Goal: Navigation & Orientation: Find specific page/section

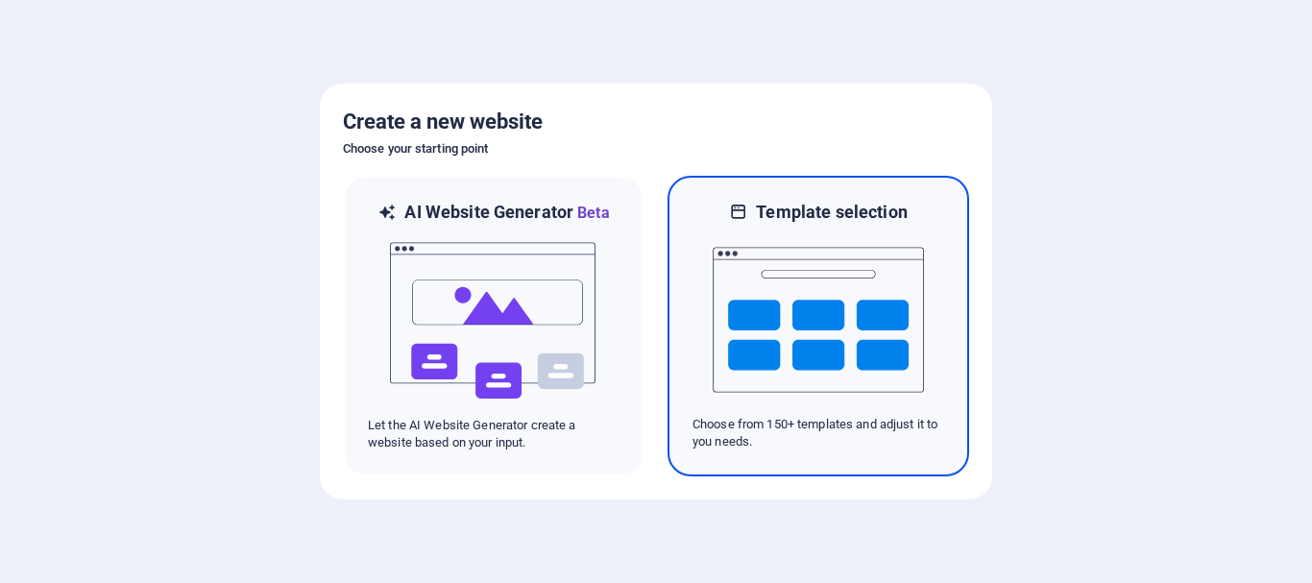
click at [832, 327] on img at bounding box center [818, 320] width 211 height 192
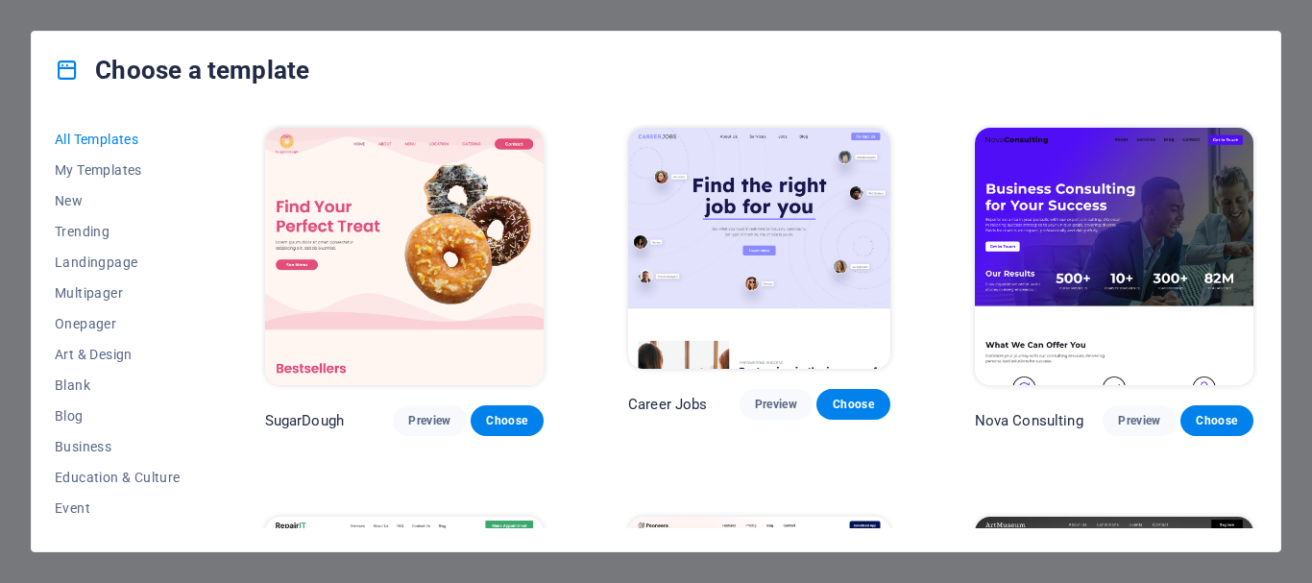
click at [655, 59] on div "Choose a template" at bounding box center [656, 70] width 1249 height 77
drag, startPoint x: 202, startPoint y: 333, endPoint x: 204, endPoint y: 349, distance: 15.5
click at [204, 349] on div "All Templates My Templates New Trending Landingpage Multipager Onepager Art & D…" at bounding box center [129, 326] width 149 height 404
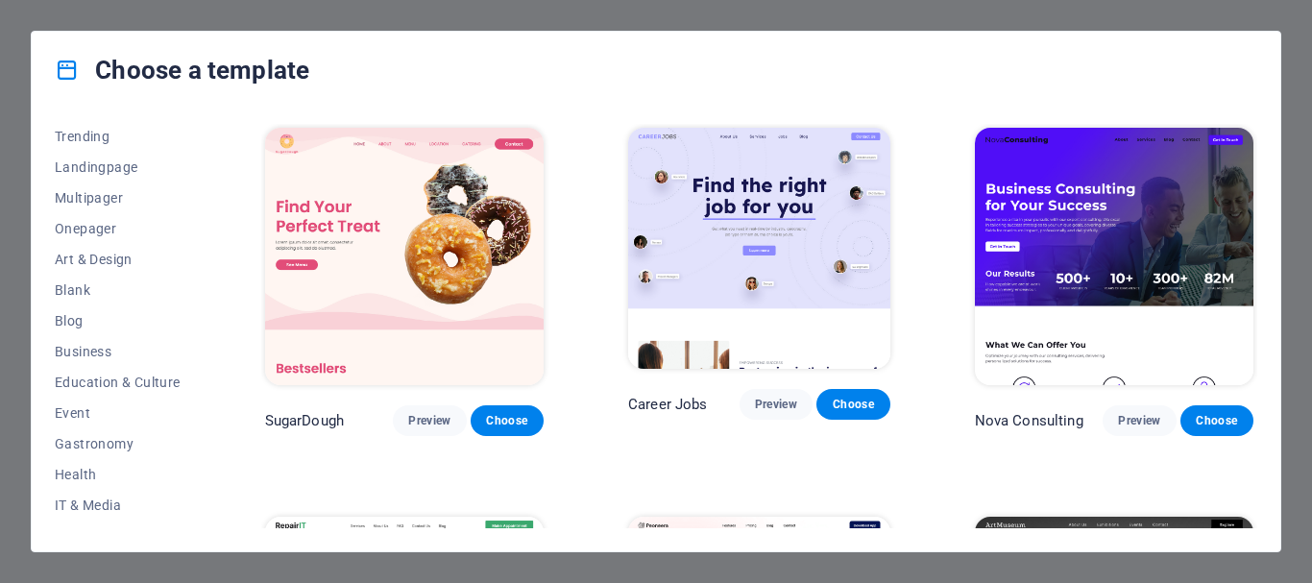
scroll to position [38, 0]
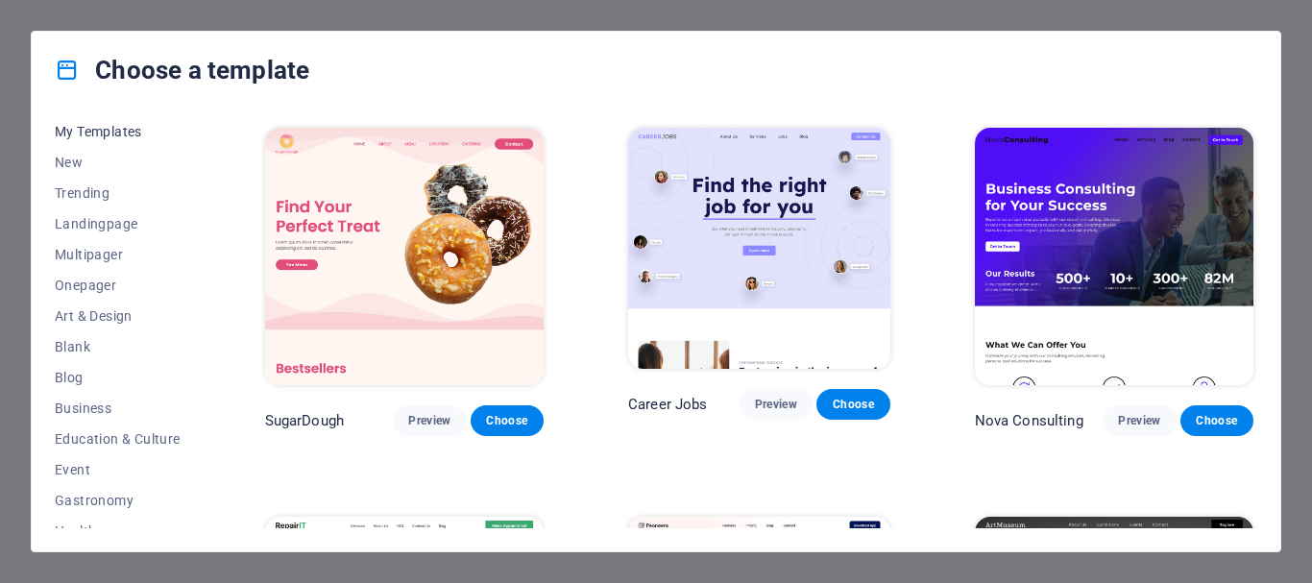
click at [85, 131] on span "My Templates" at bounding box center [118, 131] width 126 height 15
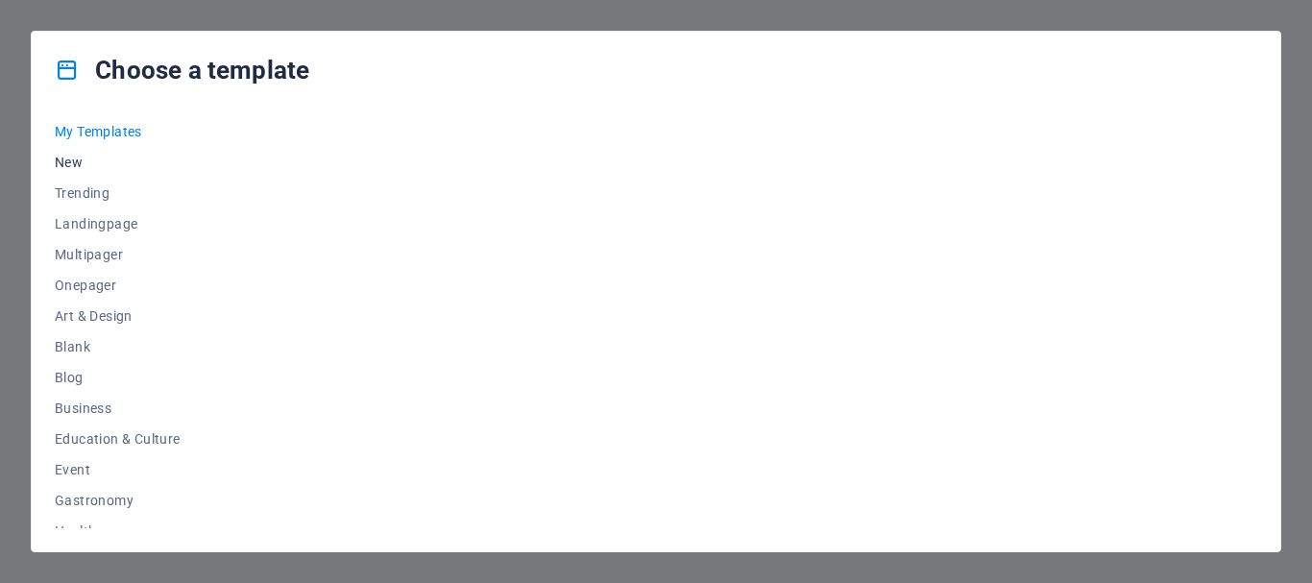
click at [74, 159] on span "New" at bounding box center [118, 162] width 126 height 15
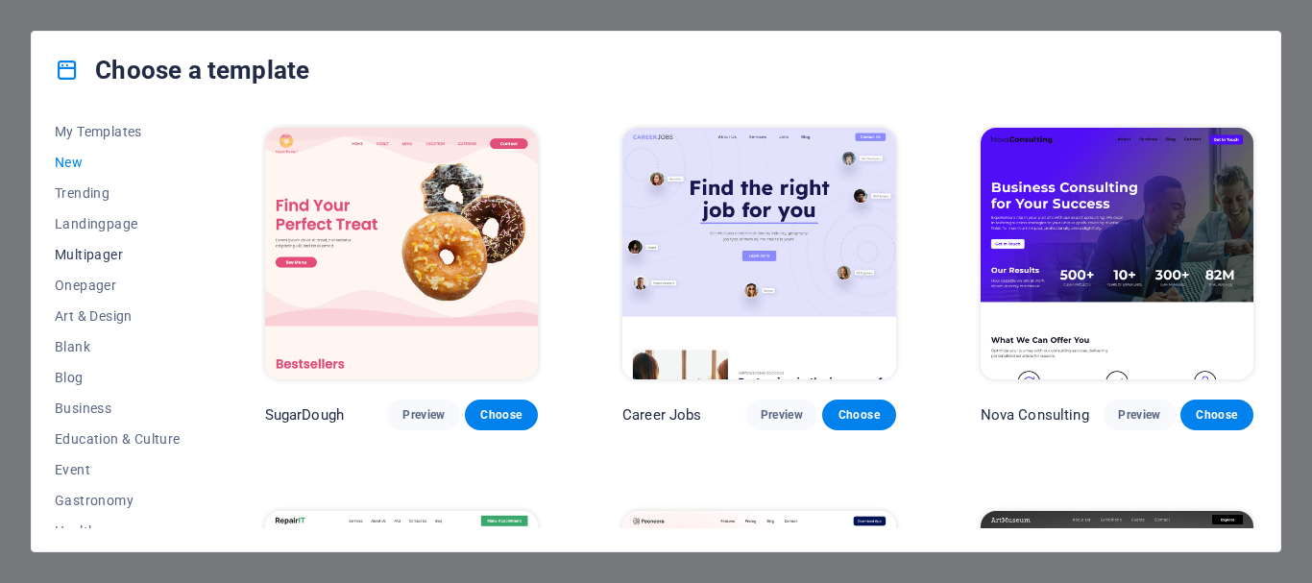
click at [110, 248] on span "Multipager" at bounding box center [118, 254] width 126 height 15
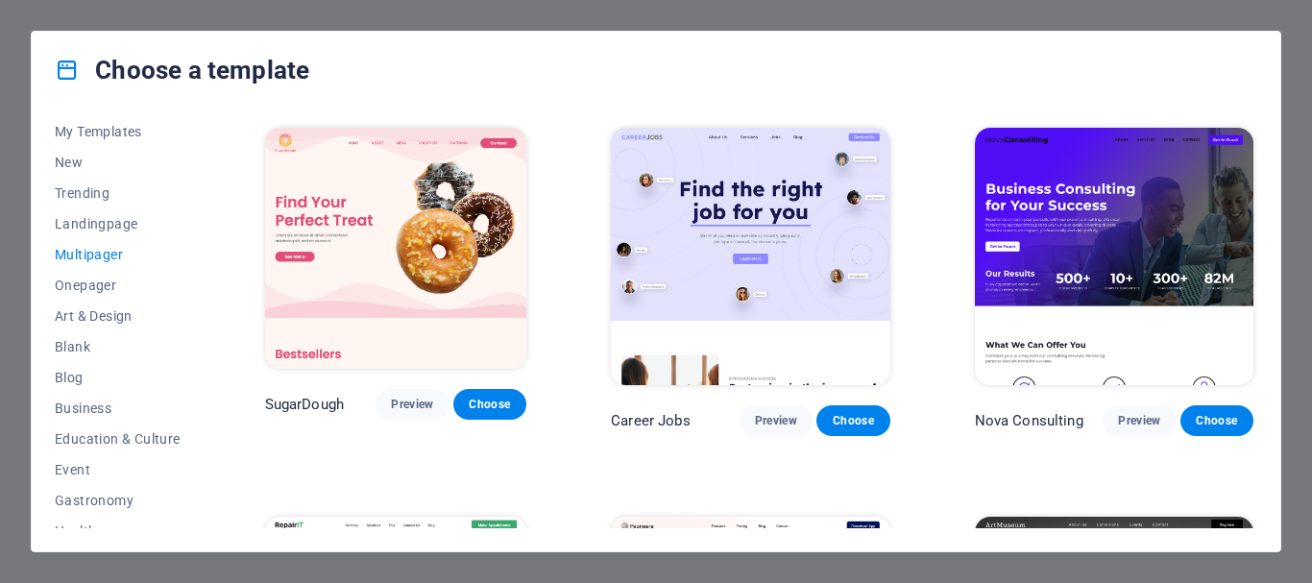
click at [100, 248] on span "Multipager" at bounding box center [118, 254] width 126 height 15
click at [87, 408] on span "Business" at bounding box center [118, 408] width 126 height 15
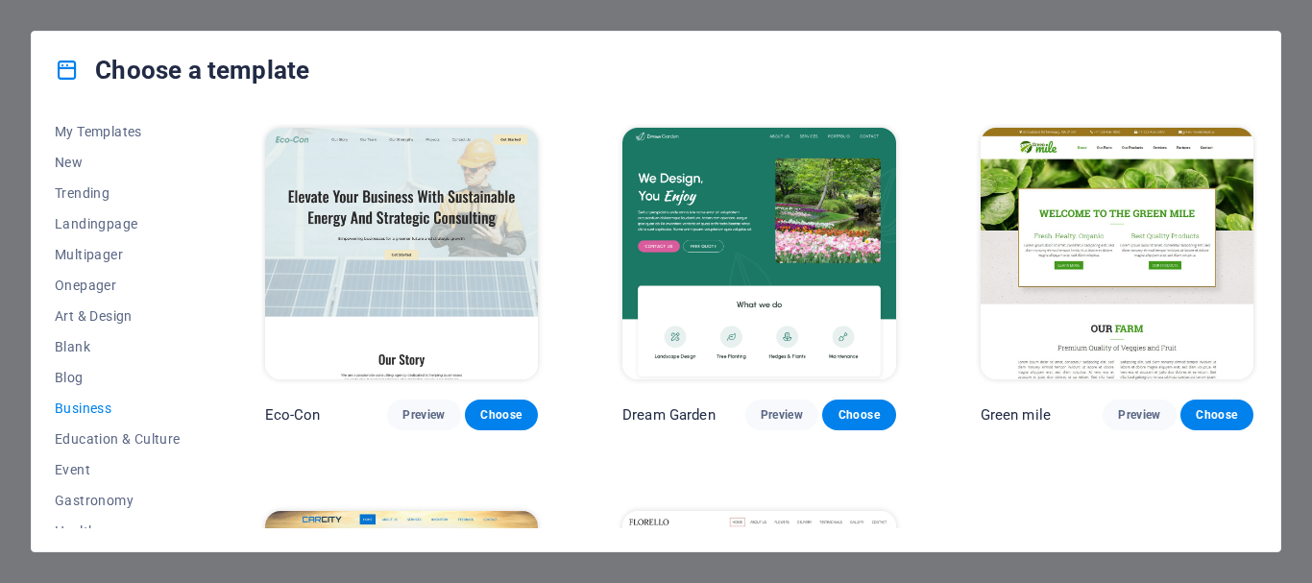
drag, startPoint x: 1258, startPoint y: 153, endPoint x: 1254, endPoint y: 250, distance: 97.1
click at [1254, 250] on div "All Templates My Templates New Trending Landingpage Multipager Onepager Art & D…" at bounding box center [656, 330] width 1249 height 443
click at [1258, 373] on div "All Templates My Templates New Trending Landingpage Multipager Onepager Art & D…" at bounding box center [656, 330] width 1249 height 443
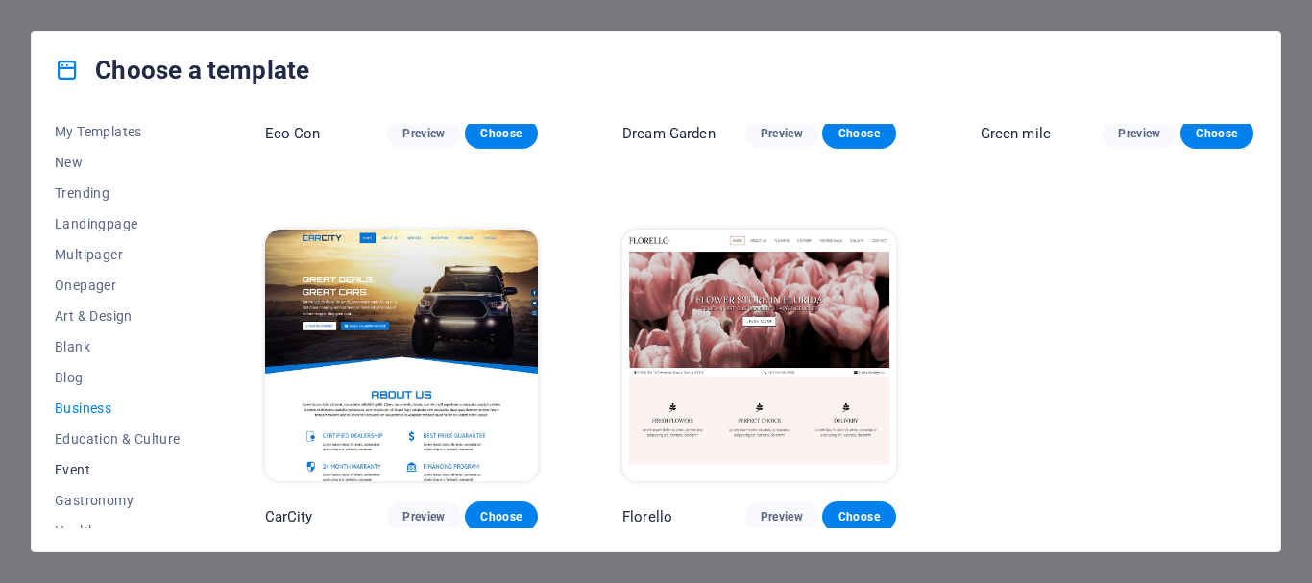
click at [63, 479] on button "Event" at bounding box center [118, 469] width 126 height 31
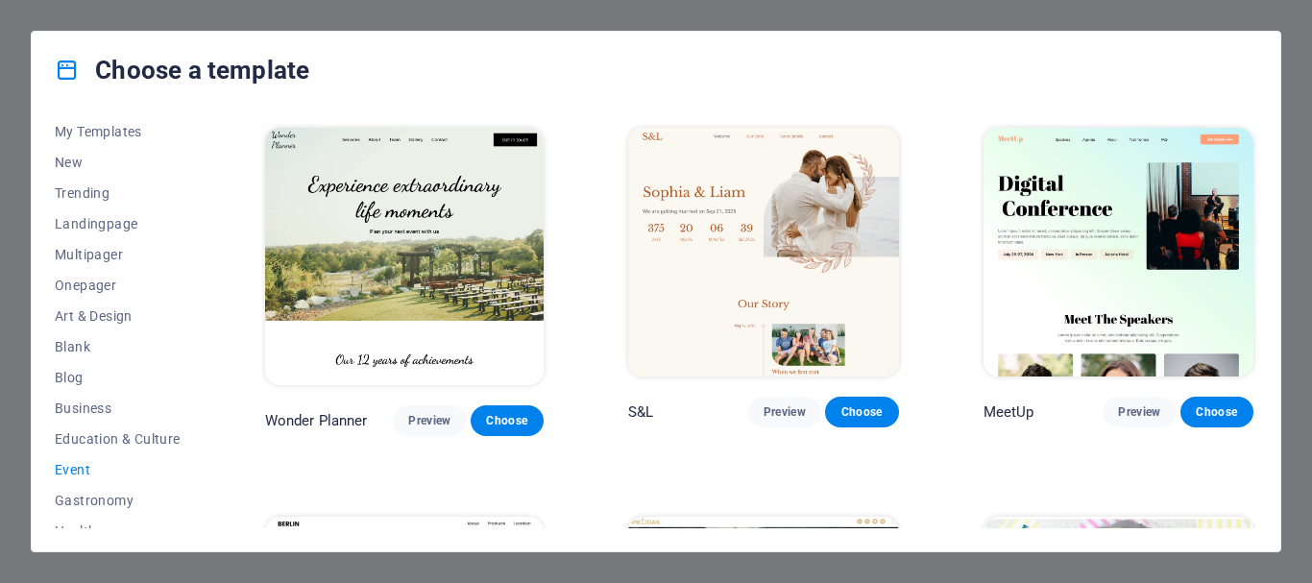
drag, startPoint x: 207, startPoint y: 339, endPoint x: 210, endPoint y: 383, distance: 44.4
click at [210, 383] on div "All Templates My Templates New Trending Landingpage Multipager Onepager Art & D…" at bounding box center [656, 330] width 1249 height 443
click at [207, 379] on div "All Templates My Templates New Trending Landingpage Multipager Onepager Art & D…" at bounding box center [656, 330] width 1249 height 443
click at [207, 364] on div "All Templates My Templates New Trending Landingpage Multipager Onepager Art & D…" at bounding box center [656, 330] width 1249 height 443
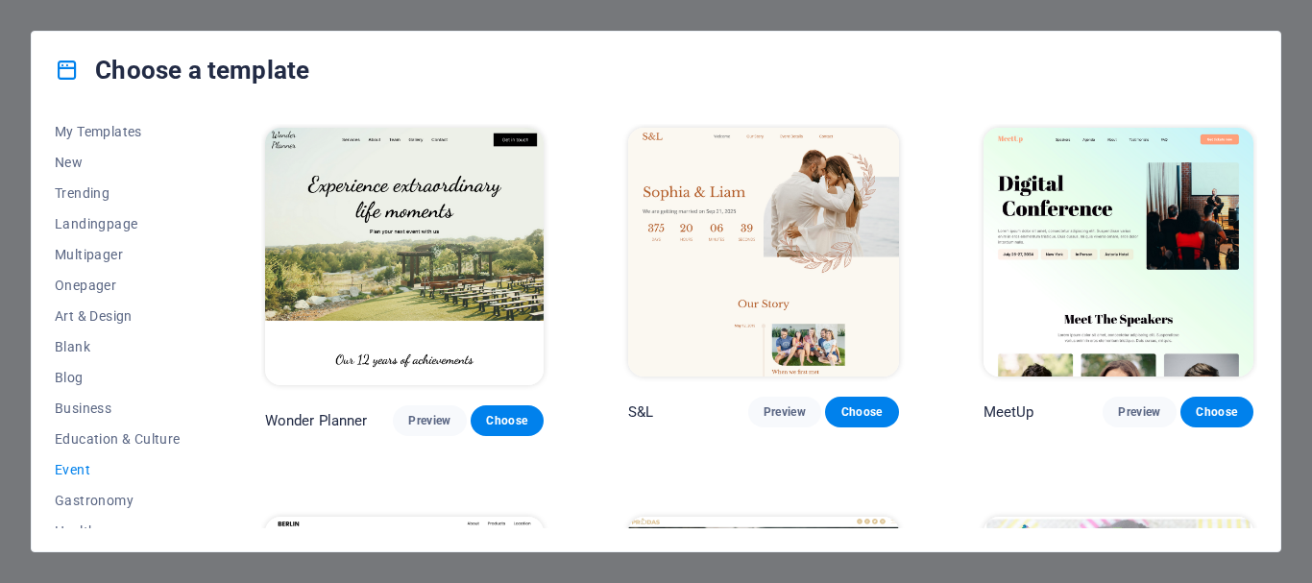
scroll to position [364, 0]
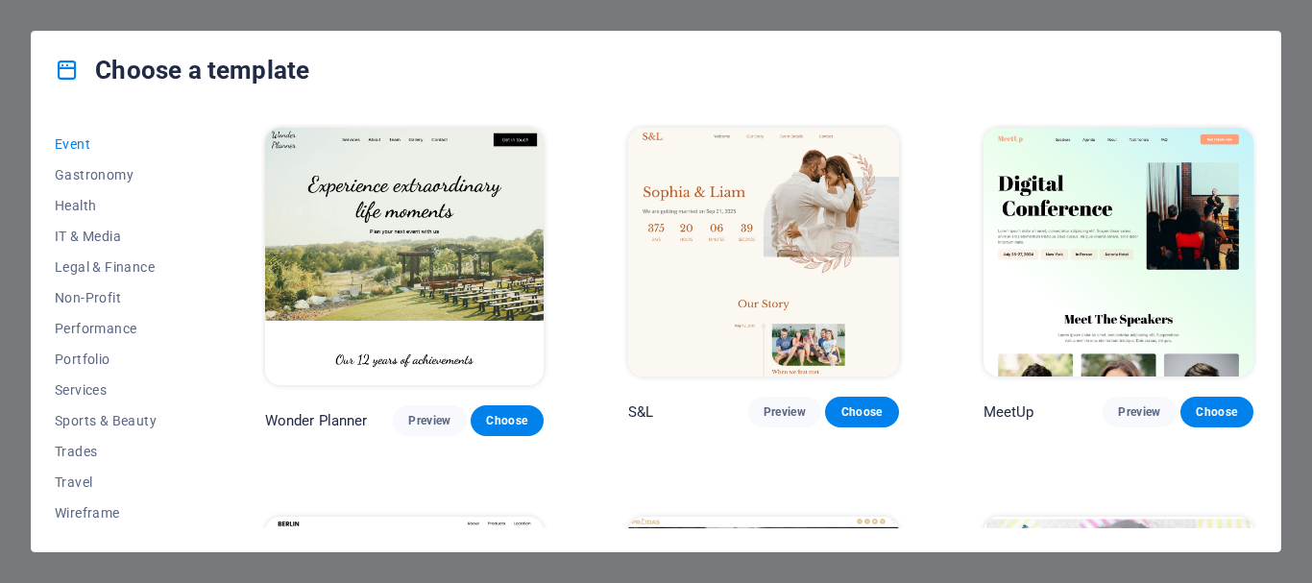
click at [197, 178] on div "All Templates My Templates New Trending Landingpage Multipager Onepager Art & D…" at bounding box center [129, 326] width 149 height 404
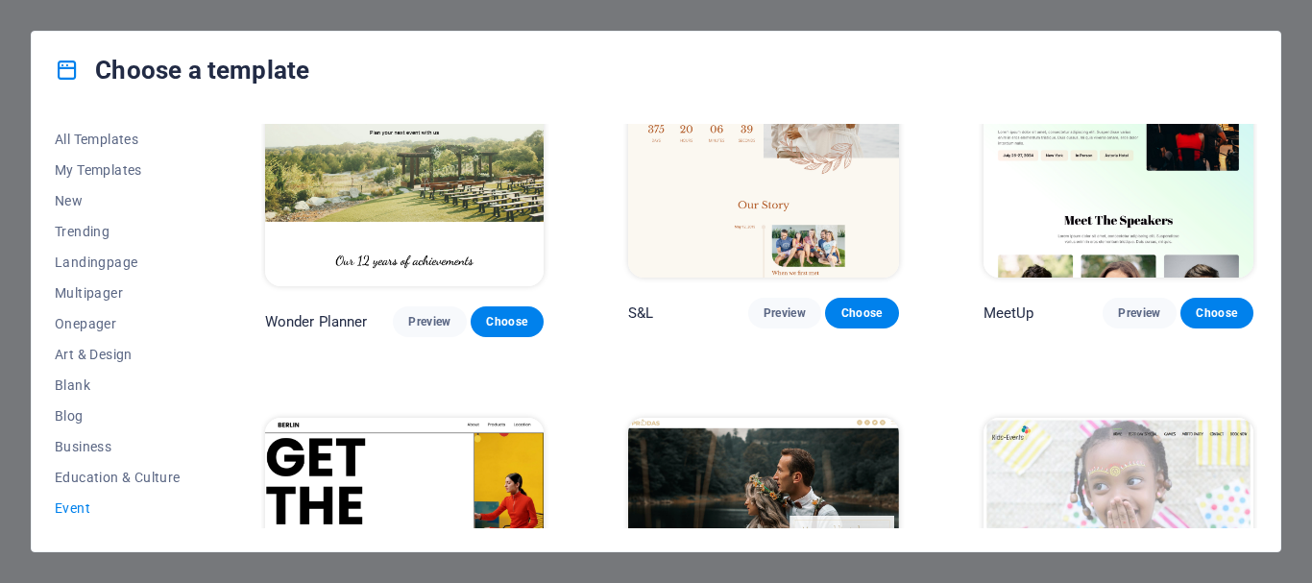
scroll to position [0, 0]
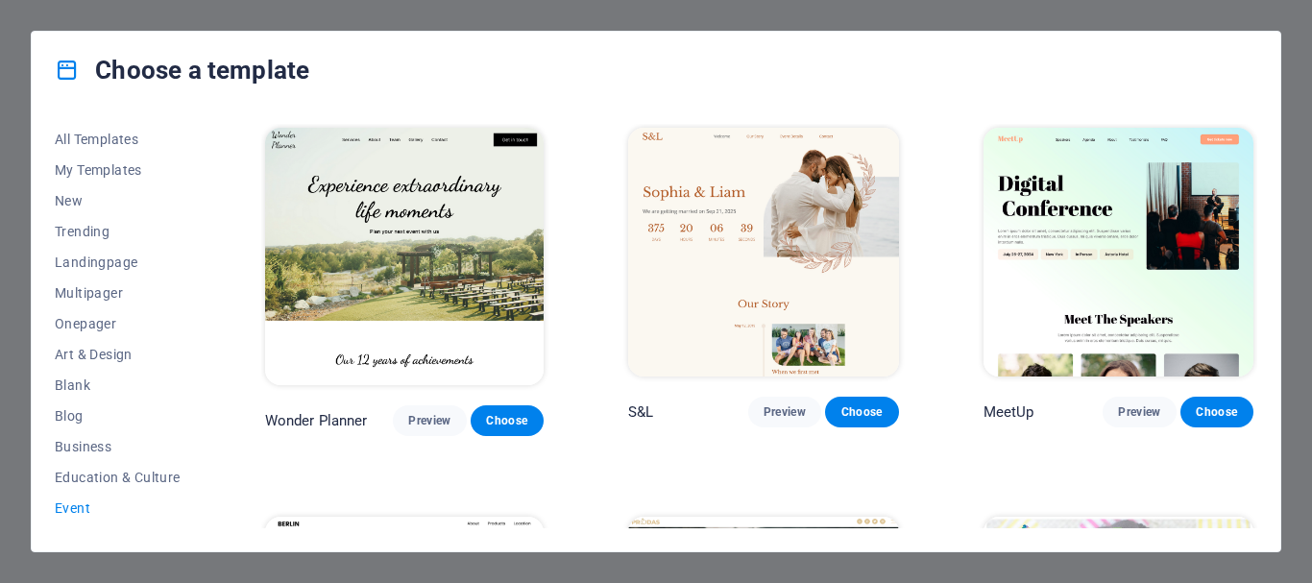
click at [6, 67] on div "Choose a template All Templates My Templates New Trending Landingpage Multipage…" at bounding box center [656, 291] width 1312 height 583
click at [103, 171] on span "My Templates" at bounding box center [118, 169] width 126 height 15
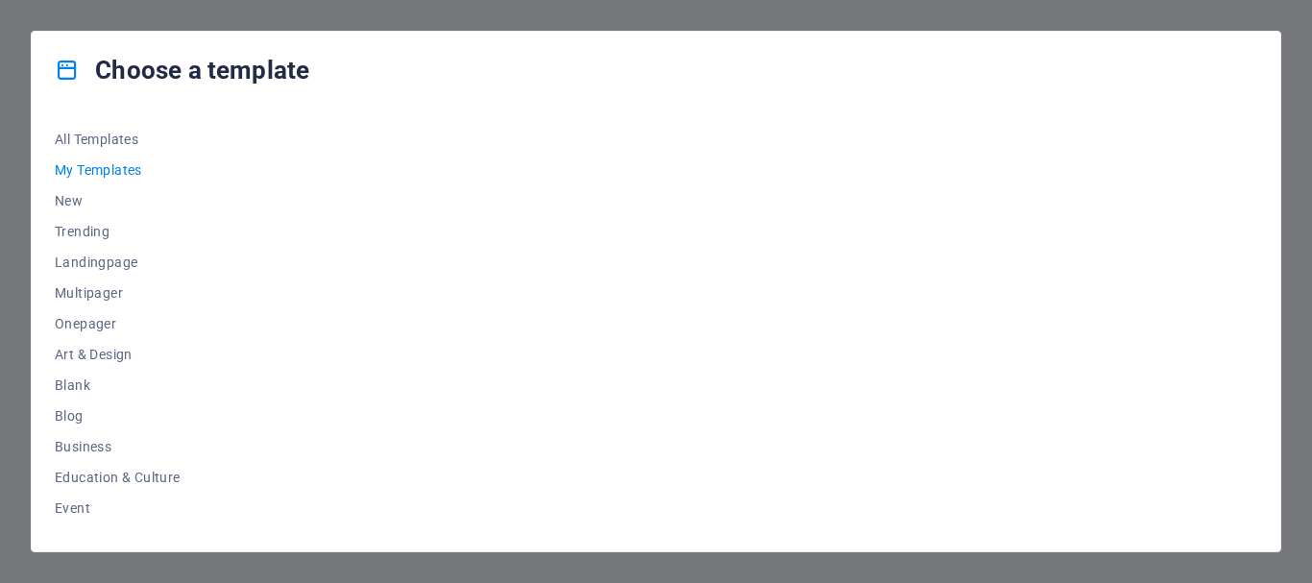
click at [438, 140] on div at bounding box center [759, 326] width 996 height 404
drag, startPoint x: 438, startPoint y: 140, endPoint x: 399, endPoint y: 153, distance: 41.3
click at [399, 153] on div at bounding box center [759, 326] width 996 height 404
click at [473, 124] on div at bounding box center [759, 326] width 996 height 404
